Goal: Check status

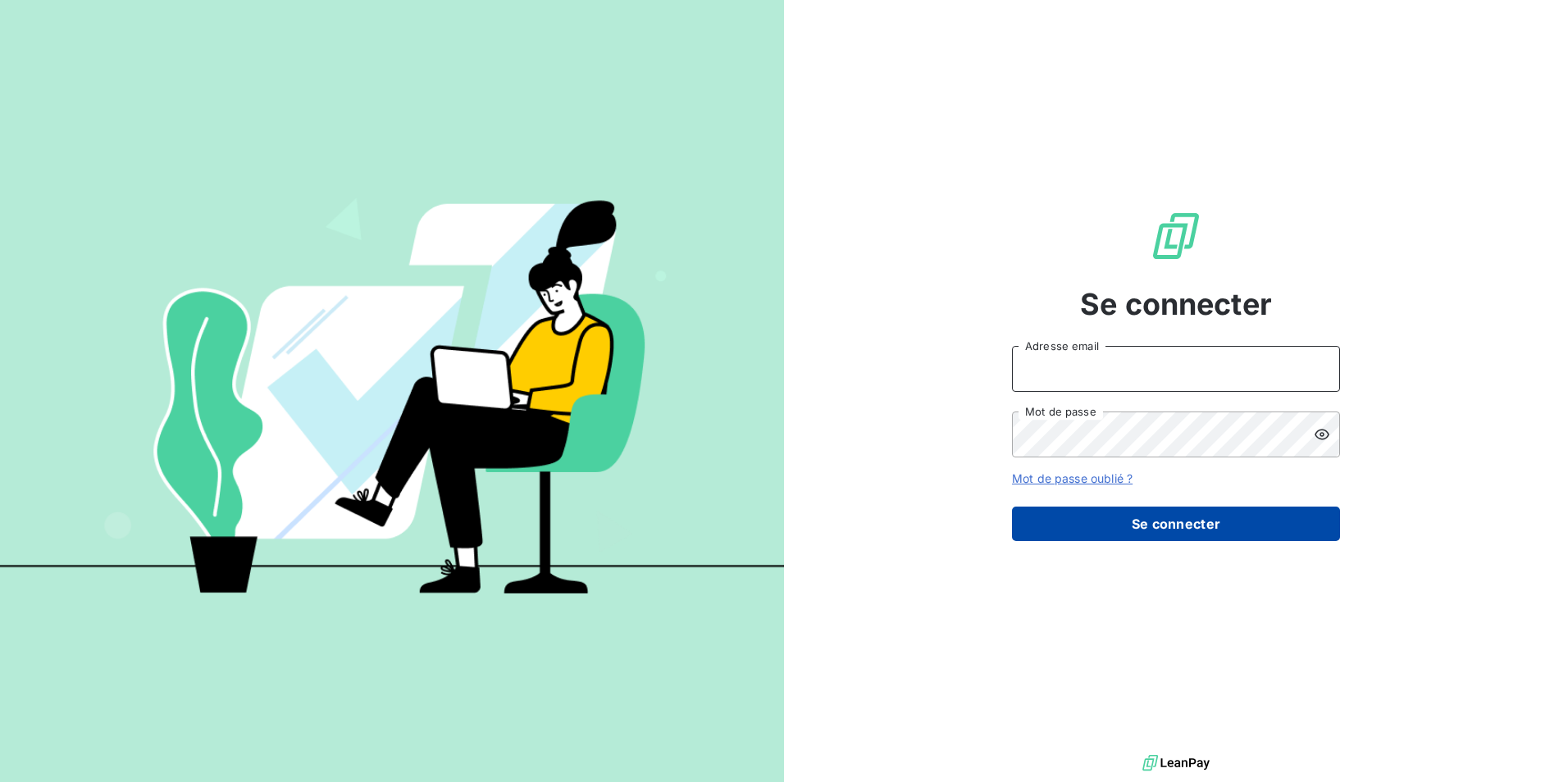
type input "[PERSON_NAME][EMAIL_ADDRESS][DOMAIN_NAME]"
click at [1070, 537] on button "Se connecter" at bounding box center [1175, 524] width 328 height 34
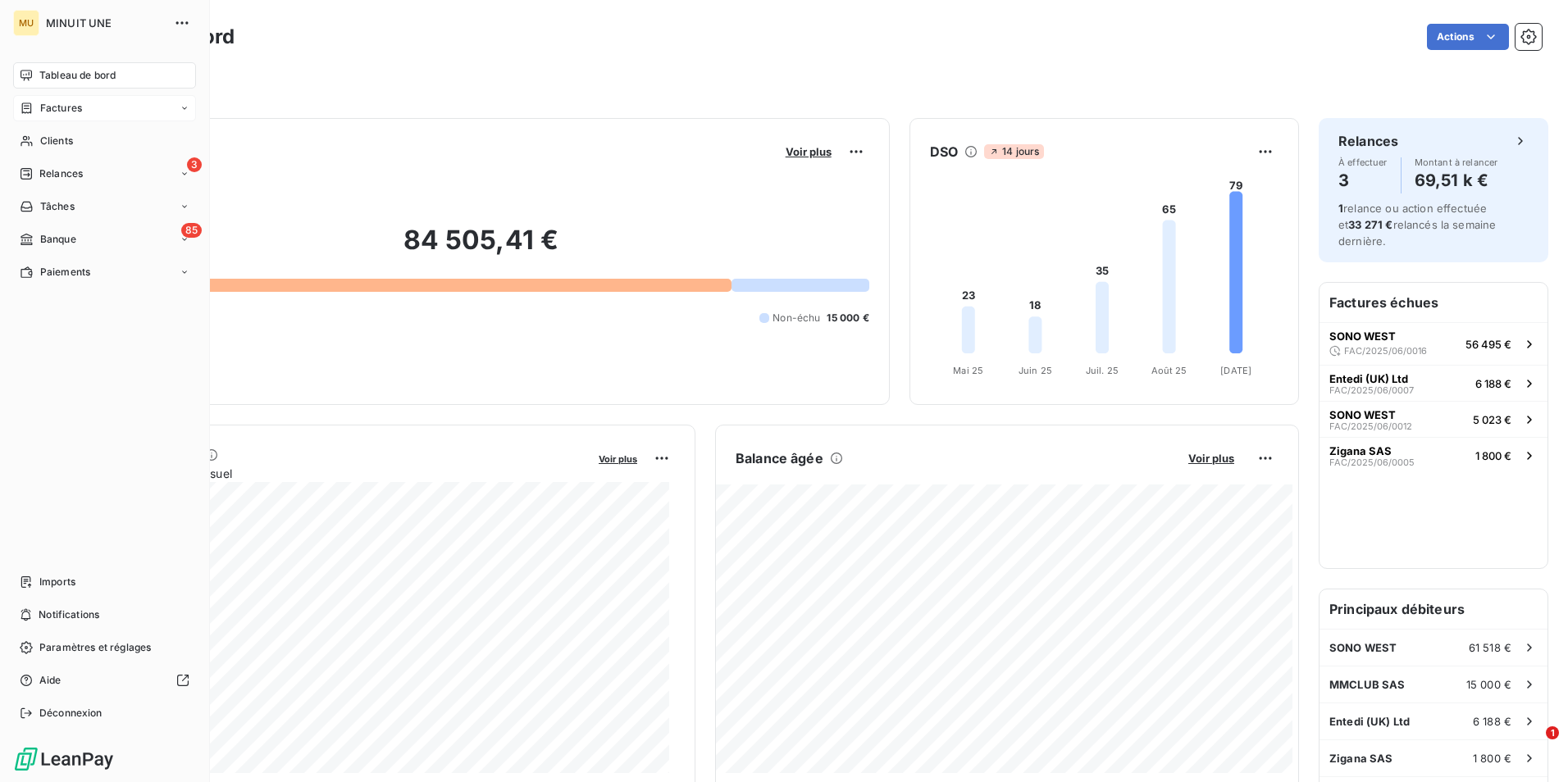
click at [122, 116] on div "Factures" at bounding box center [105, 108] width 183 height 27
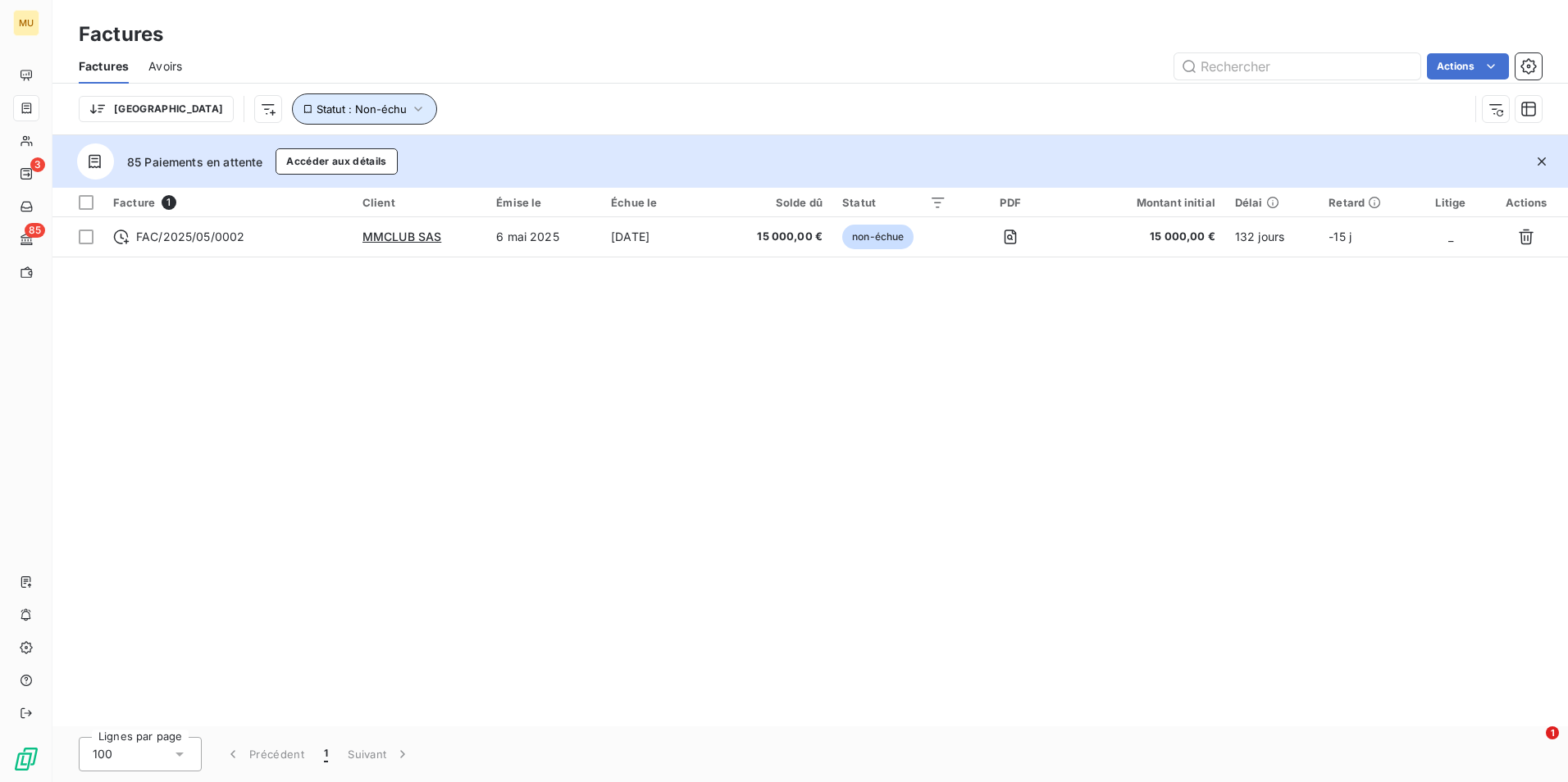
click at [292, 119] on button "Statut : Non-échu" at bounding box center [364, 108] width 146 height 31
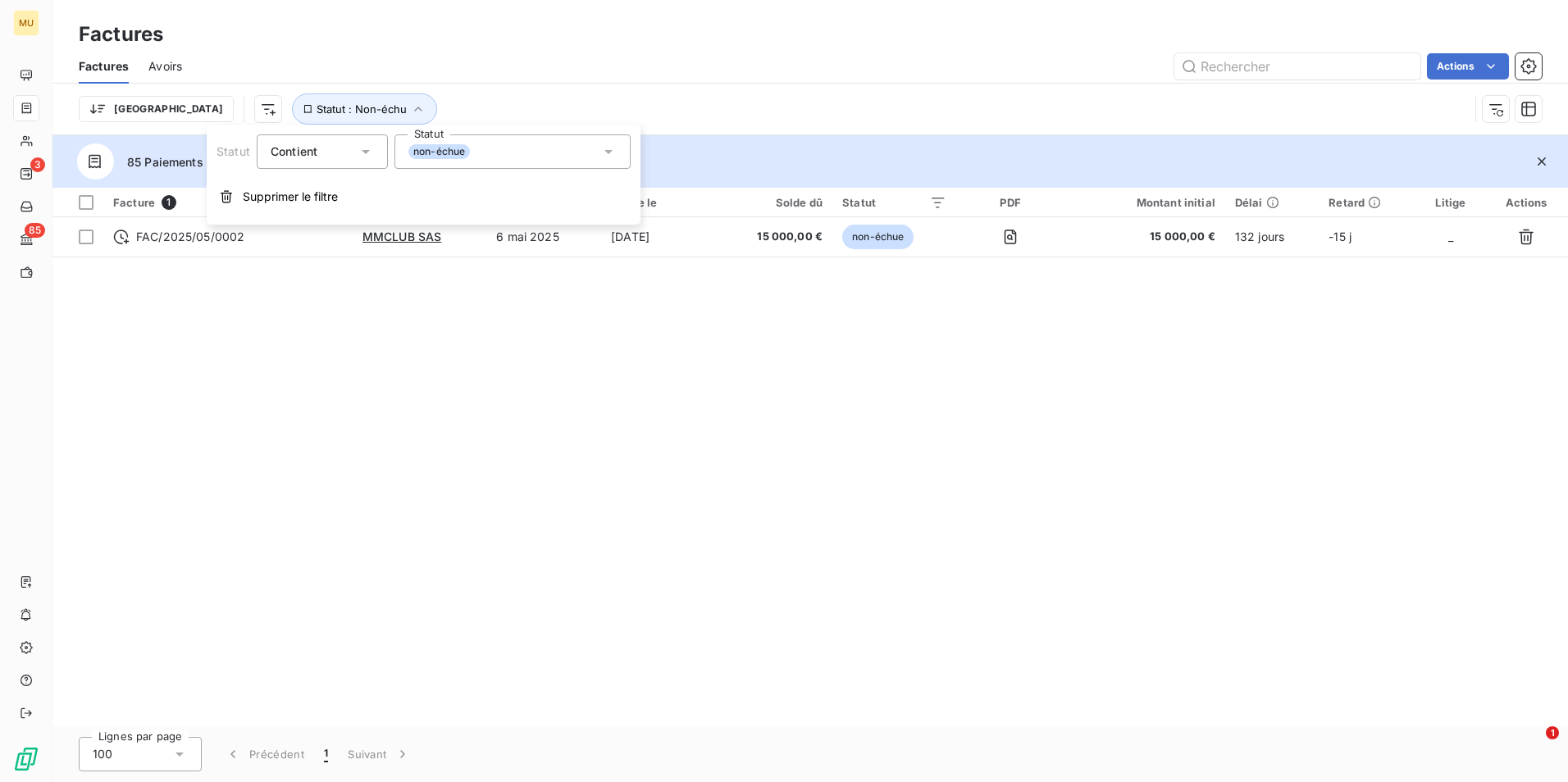
click at [453, 166] on div "non-échue" at bounding box center [513, 151] width 236 height 34
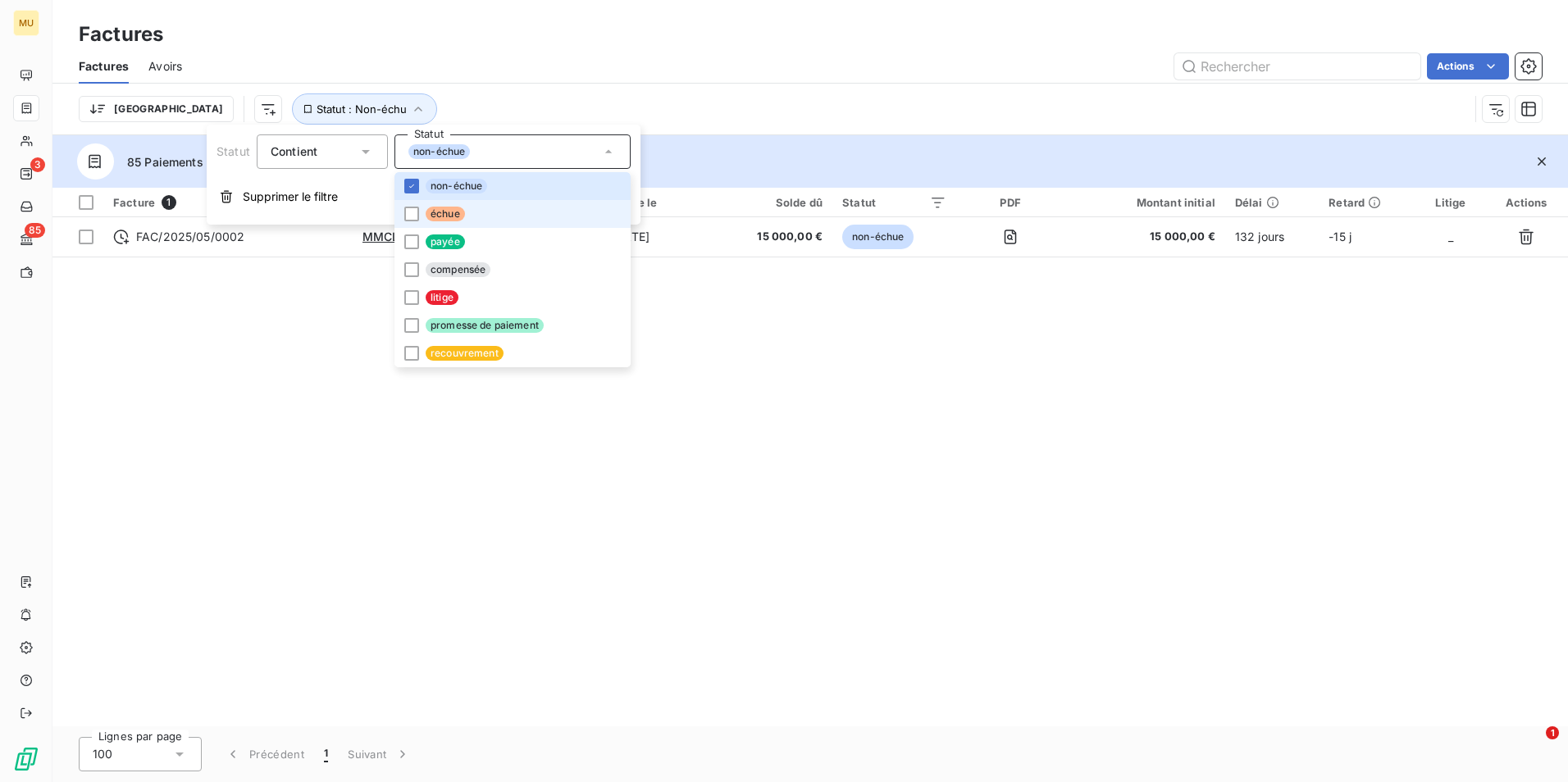
click at [412, 222] on li "échue" at bounding box center [513, 213] width 236 height 28
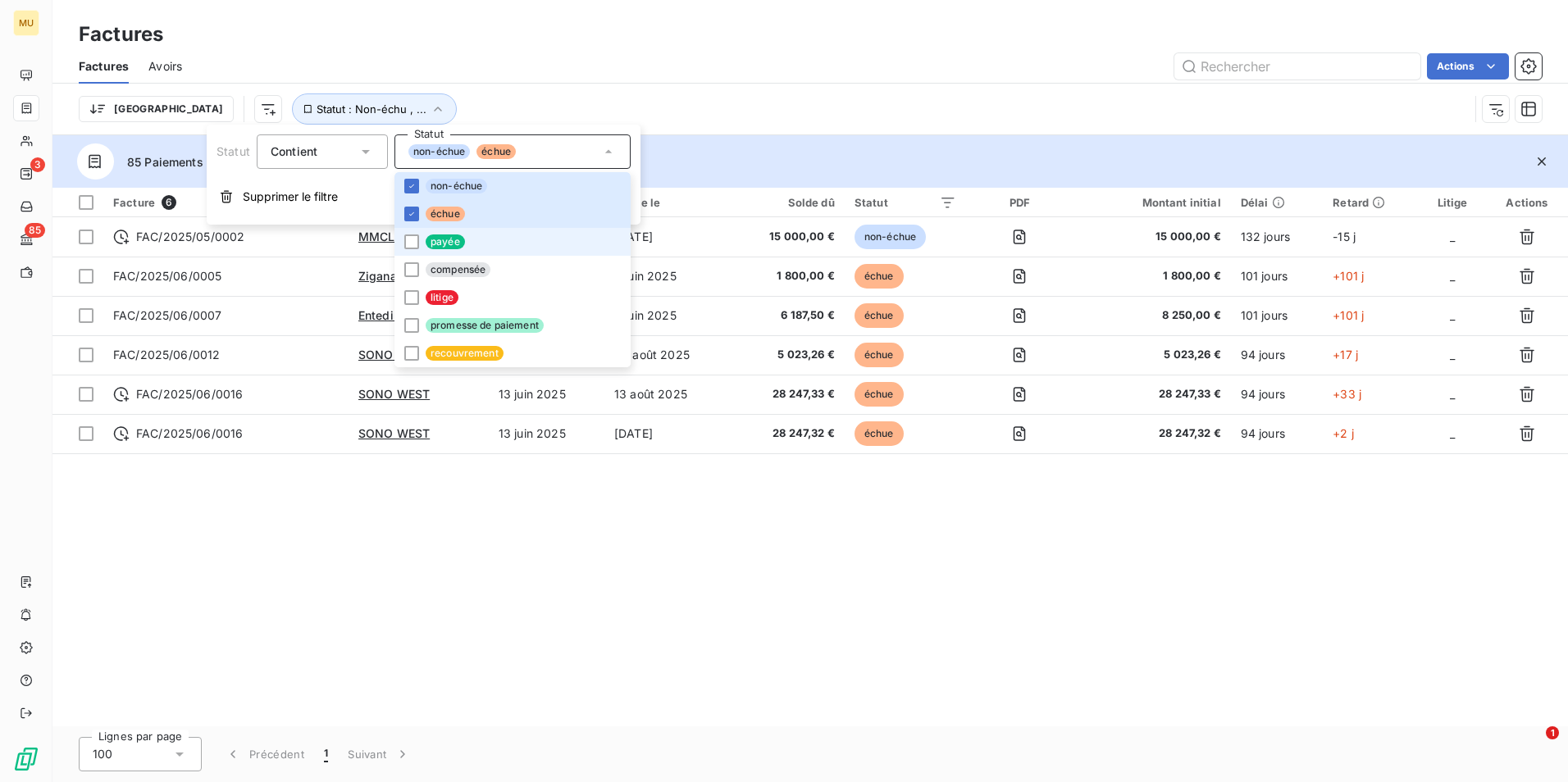
click at [412, 229] on li "payée" at bounding box center [513, 242] width 236 height 28
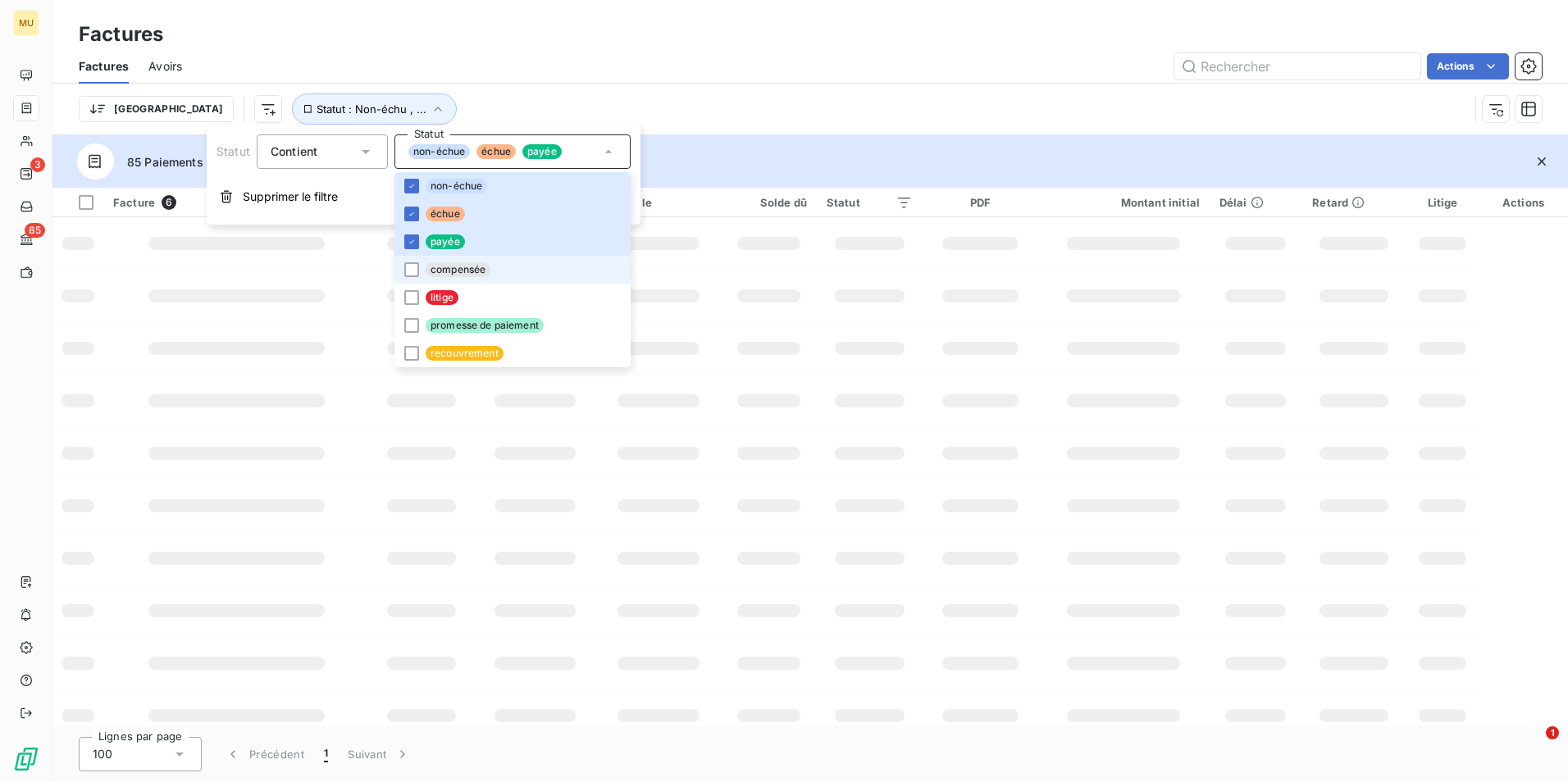
click at [398, 276] on li "compensée" at bounding box center [513, 269] width 236 height 28
click at [398, 299] on li "litige" at bounding box center [513, 297] width 236 height 28
click at [400, 321] on li "promesse de paiement" at bounding box center [513, 324] width 236 height 28
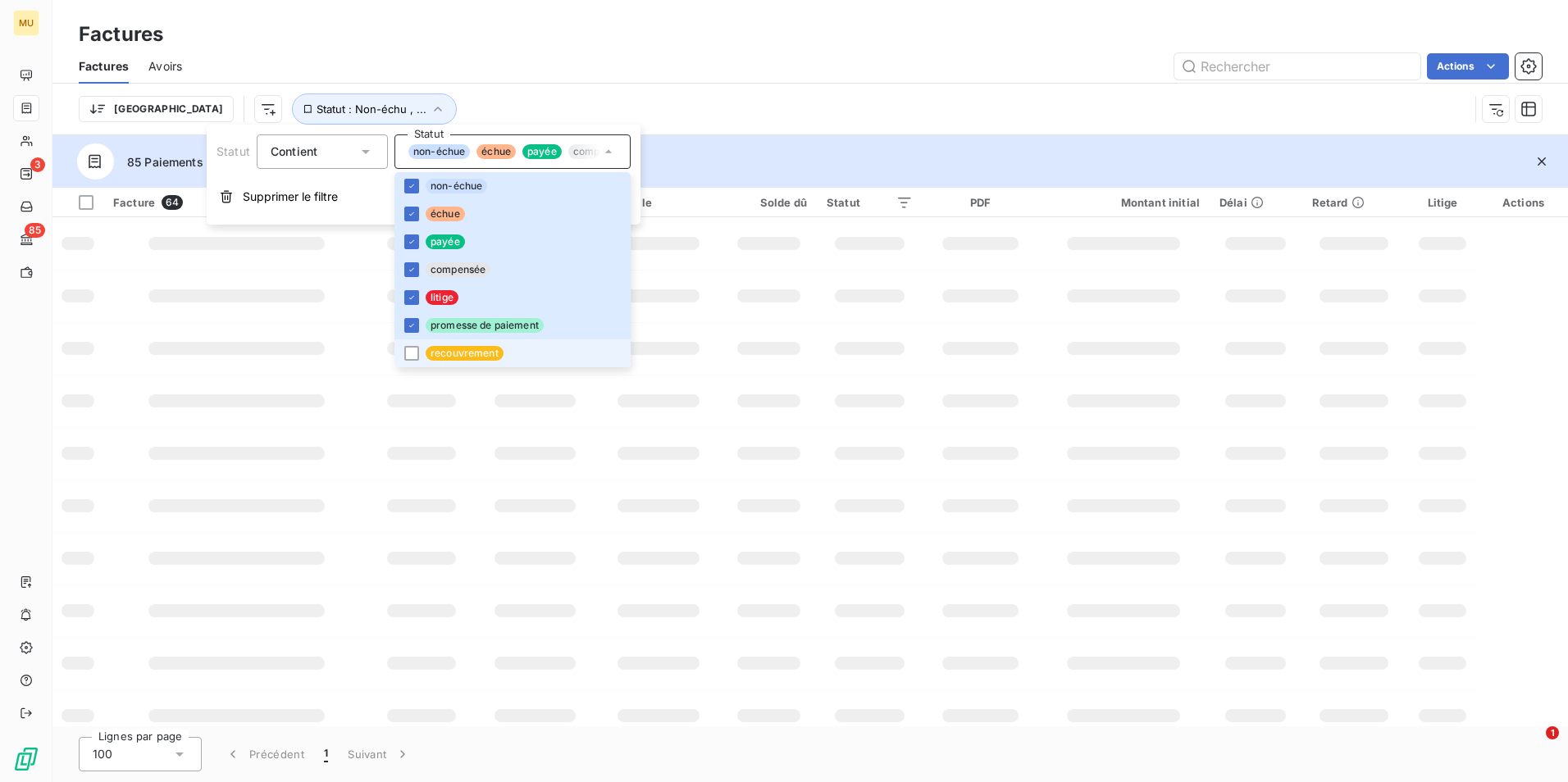
click at [401, 352] on li "recouvrement" at bounding box center [513, 353] width 236 height 28
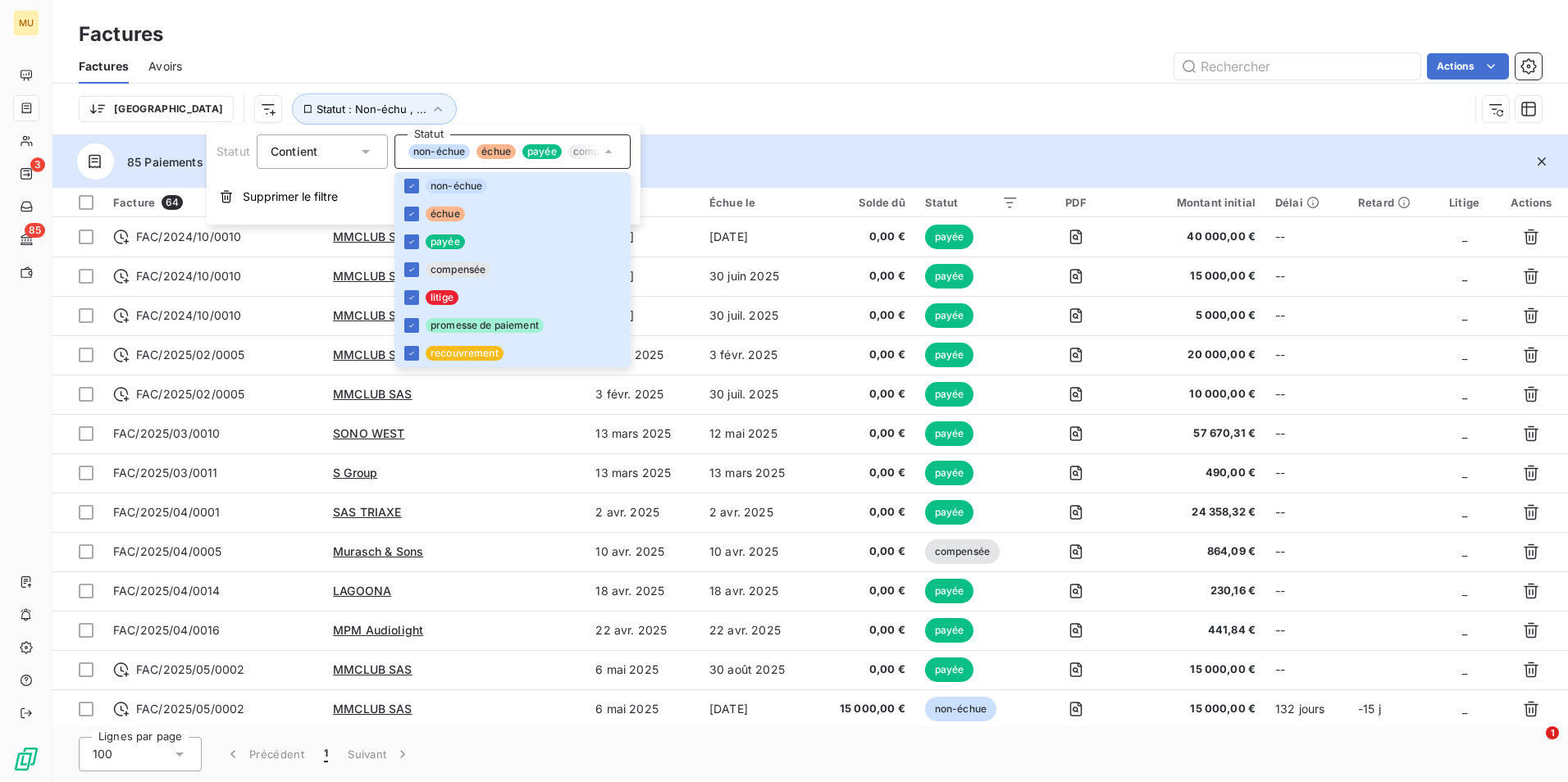
click at [448, 96] on div "Trier Statut : Non-échu , ..." at bounding box center [774, 108] width 1390 height 31
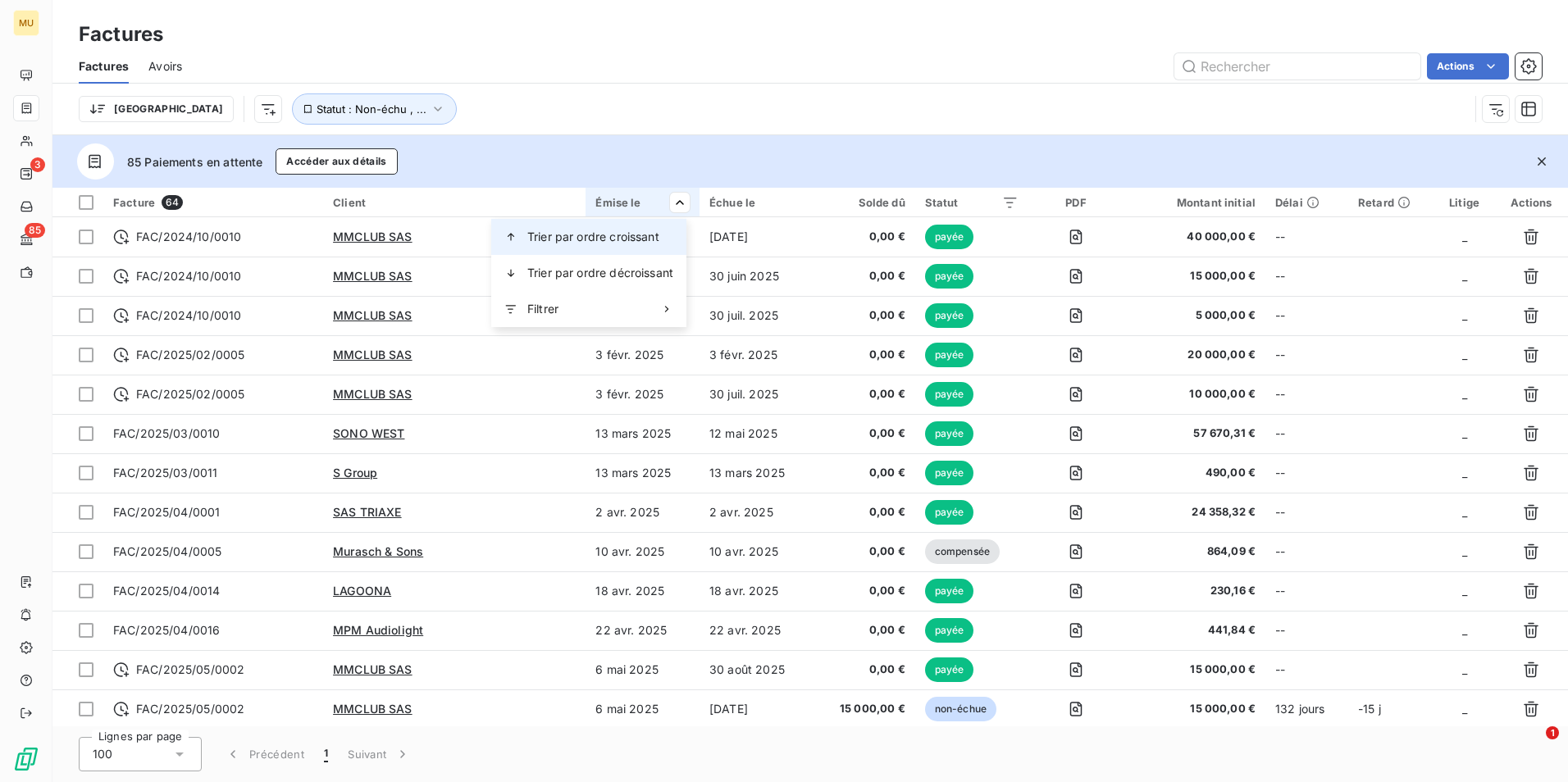
click at [656, 231] on span "Trier par ordre croissant" at bounding box center [593, 236] width 132 height 16
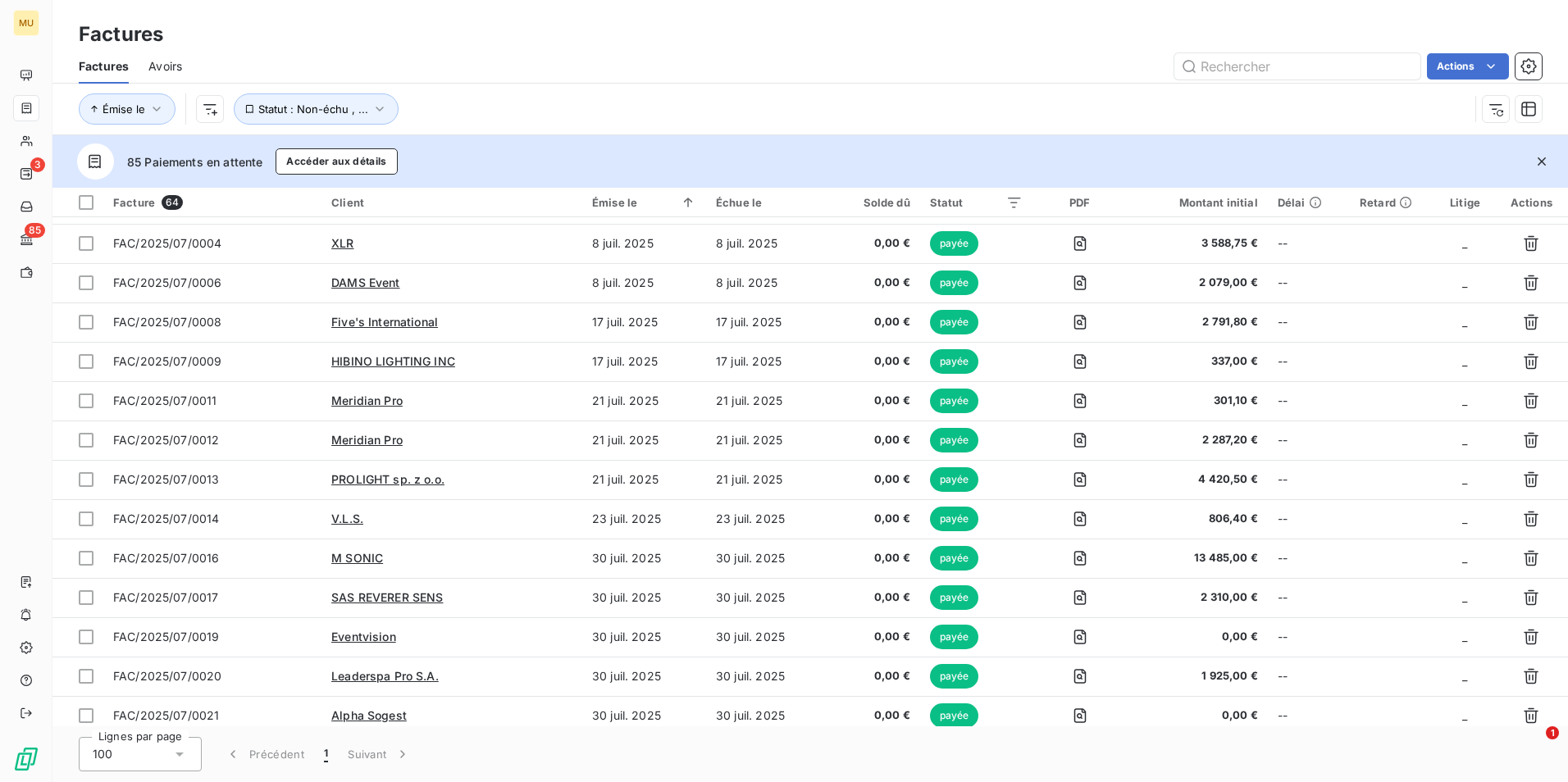
scroll to position [2010, 0]
